Goal: Navigation & Orientation: Find specific page/section

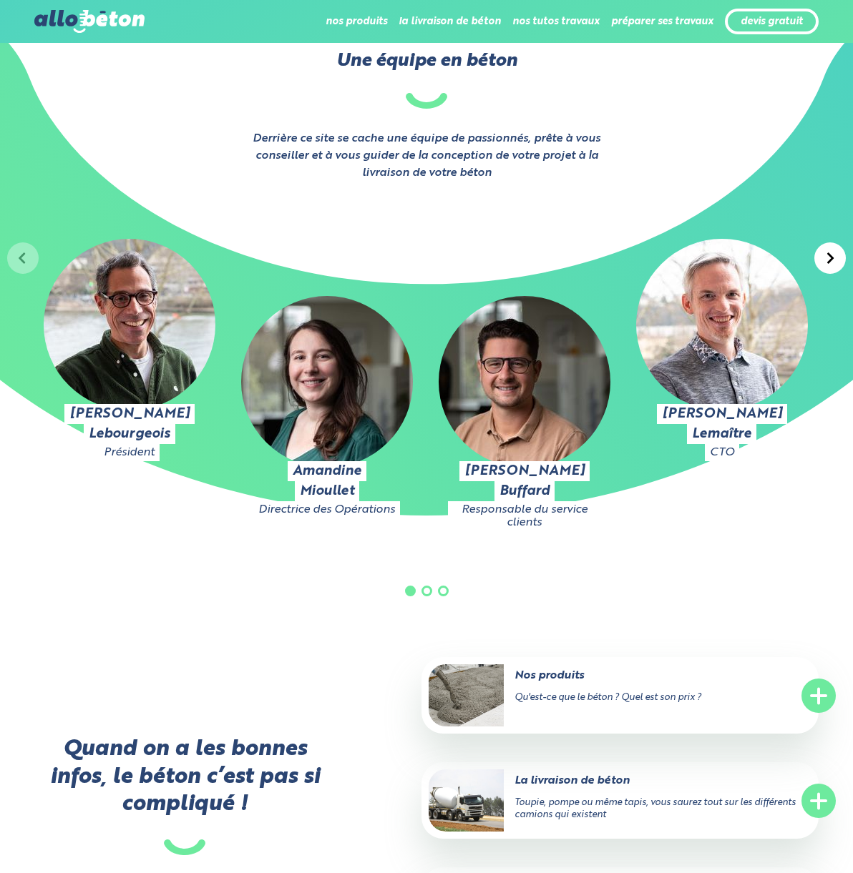
scroll to position [2326, 0]
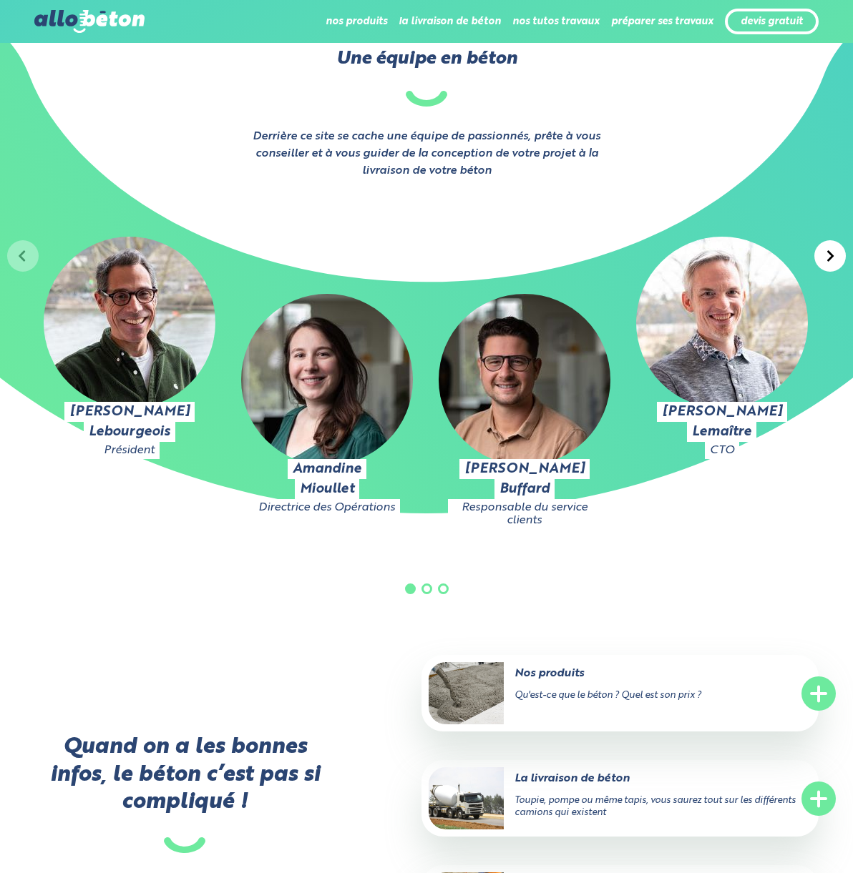
click at [833, 255] on icon at bounding box center [830, 255] width 6 height 11
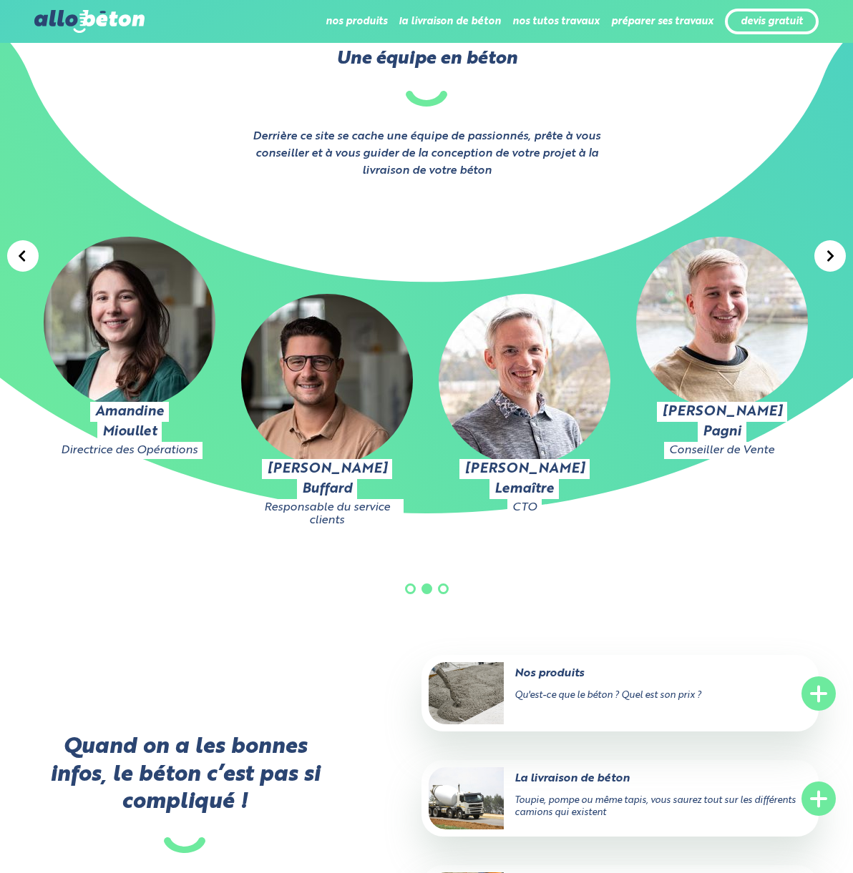
click at [833, 255] on icon at bounding box center [830, 255] width 6 height 11
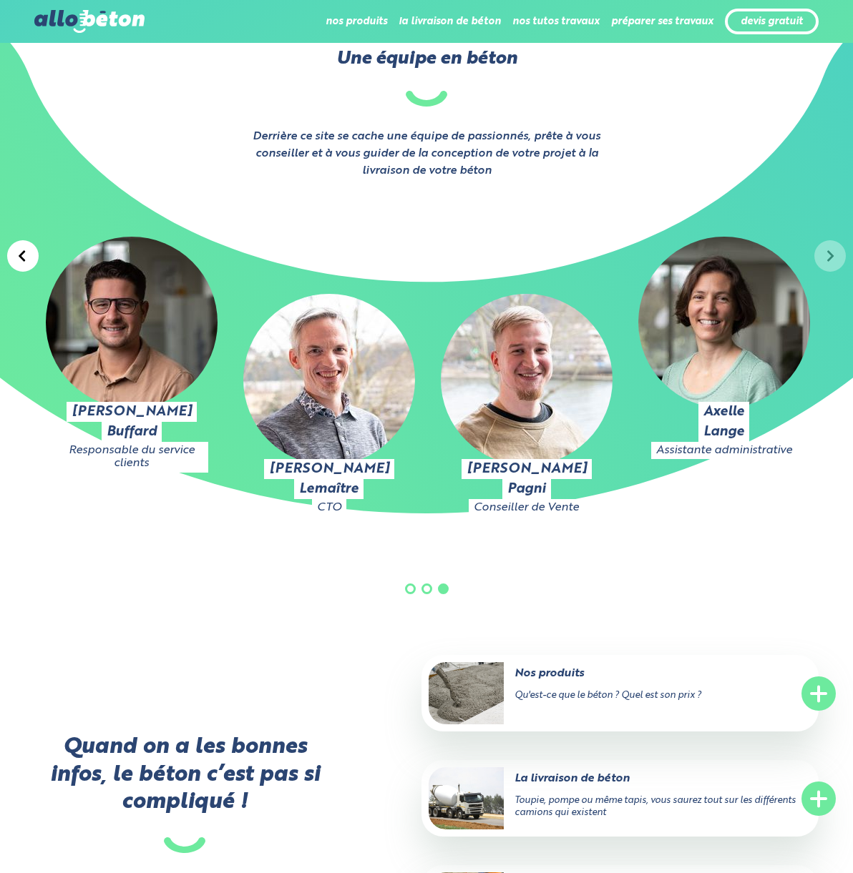
click at [833, 255] on div "Julien Lebourgeois Président Amandine Mioullet Directrice des Opérations Pierre…" at bounding box center [426, 418] width 853 height 476
click at [24, 261] on icon at bounding box center [22, 255] width 6 height 11
click at [24, 260] on icon at bounding box center [22, 255] width 6 height 11
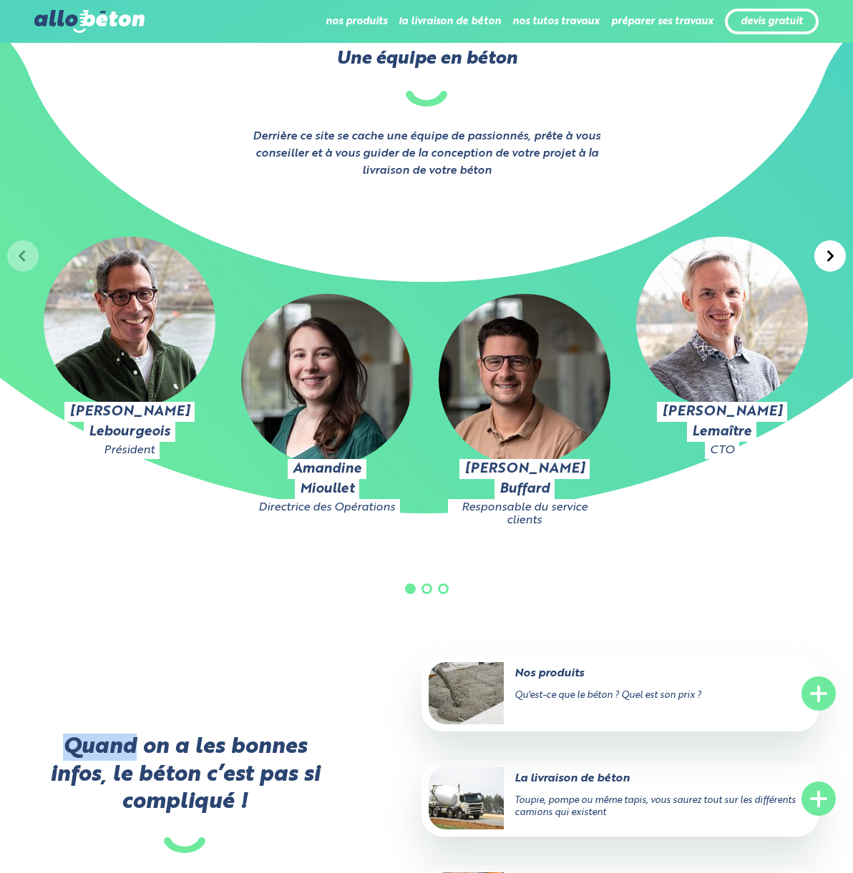
click at [34, 260] on div "Julien Lebourgeois Président" at bounding box center [129, 361] width 190 height 248
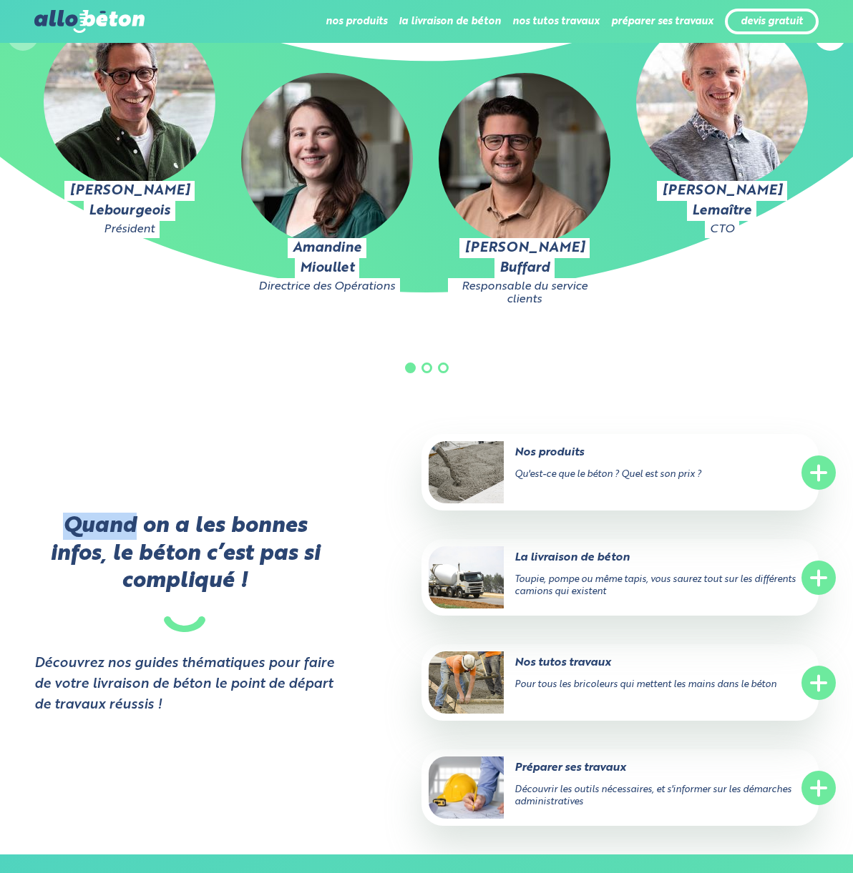
scroll to position [2670, 0]
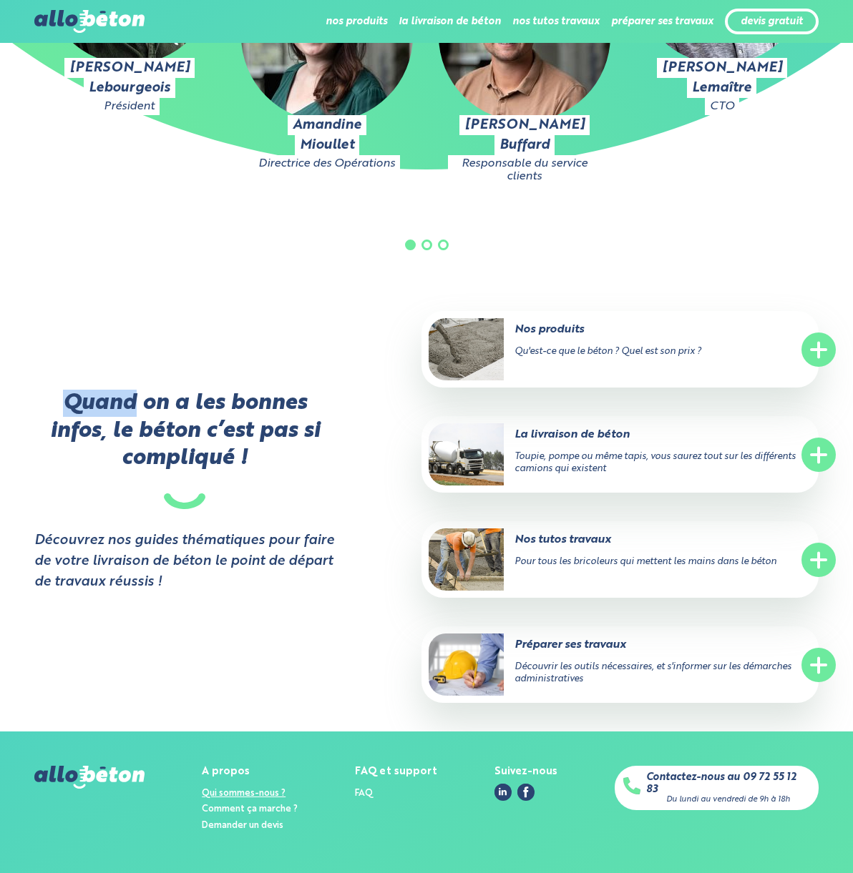
click at [240, 796] on link "Qui sommes-nous ?" at bounding box center [244, 793] width 84 height 9
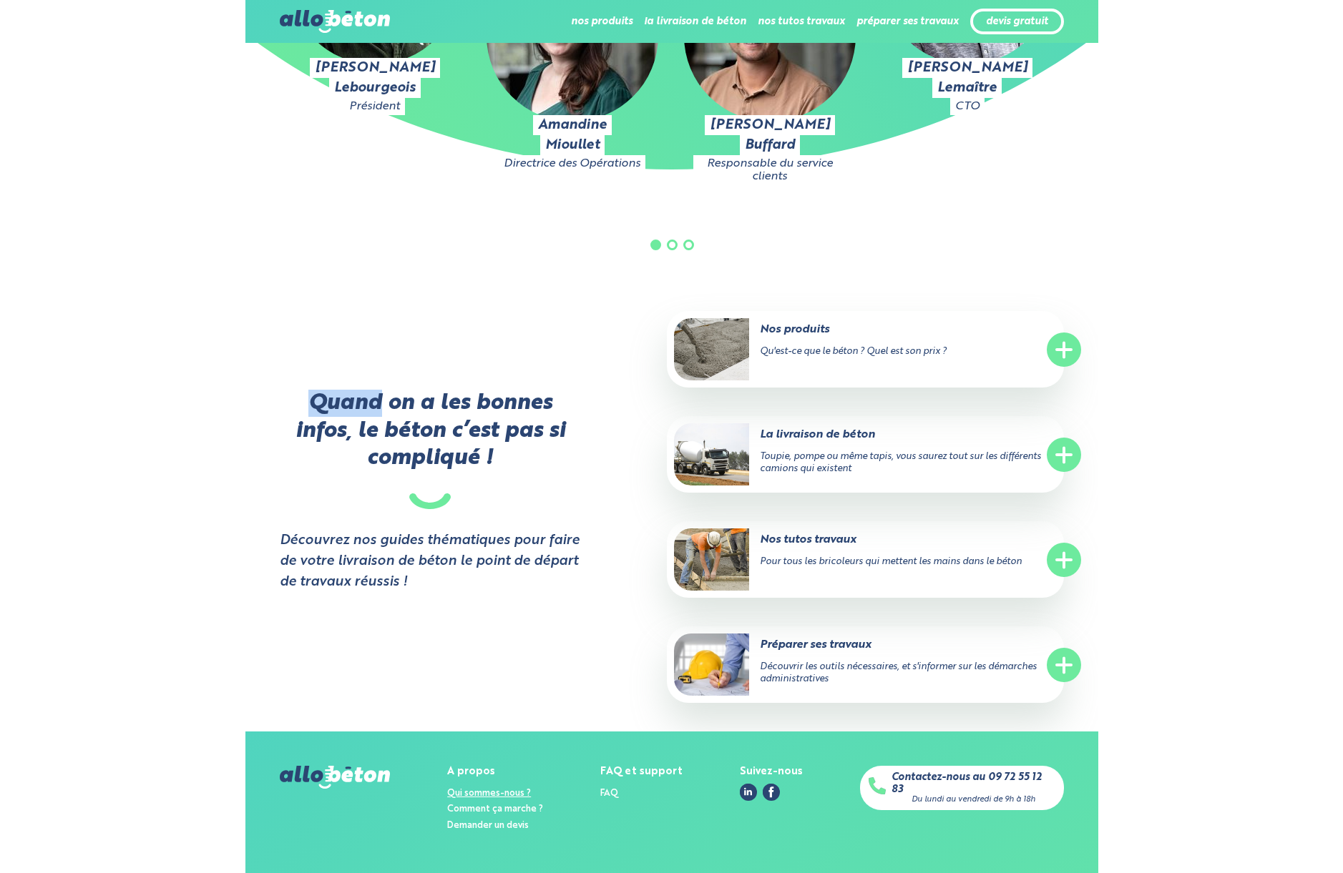
scroll to position [2574, 0]
